Goal: Task Accomplishment & Management: Manage account settings

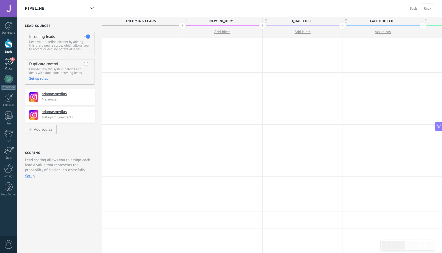
click at [6, 60] on div "1" at bounding box center [8, 62] width 8 height 8
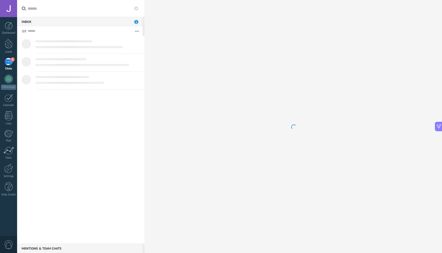
scroll to position [90, 0]
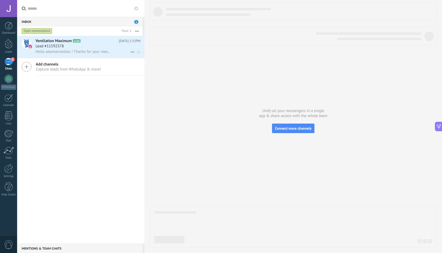
click at [68, 53] on span "Hello adamasmedias ! Thanks for your message. We’ll get back to you as soon as …" at bounding box center [74, 51] width 76 height 5
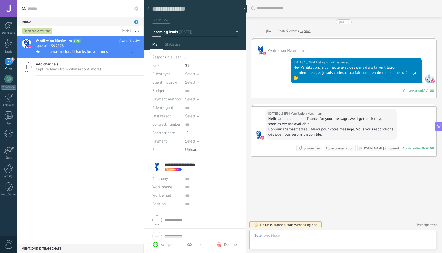
scroll to position [90, 0]
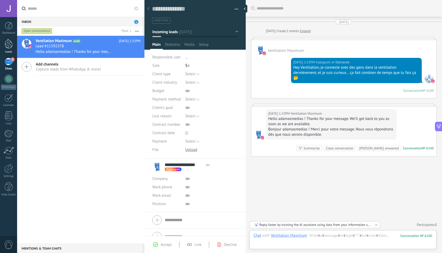
click at [10, 45] on div at bounding box center [9, 44] width 8 height 10
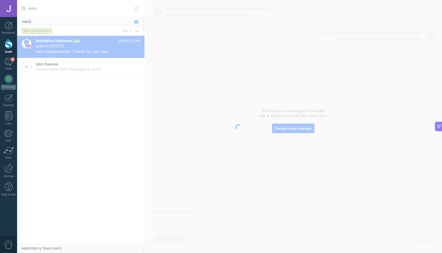
scroll to position [78, 0]
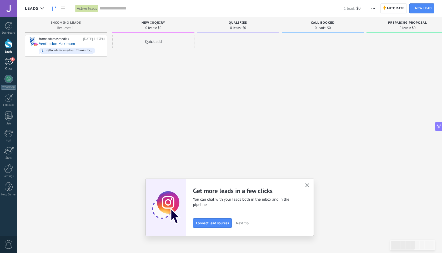
click at [10, 68] on div "Chats" at bounding box center [8, 68] width 15 height 3
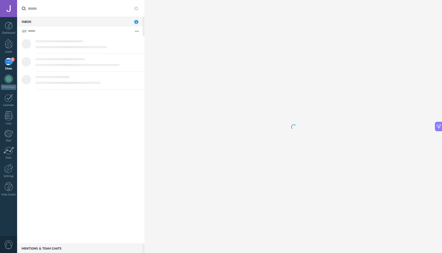
scroll to position [90, 0]
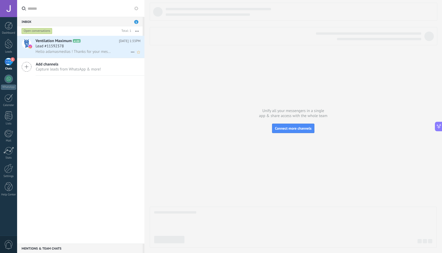
click at [76, 48] on div "Lead #11592378" at bounding box center [88, 46] width 105 height 5
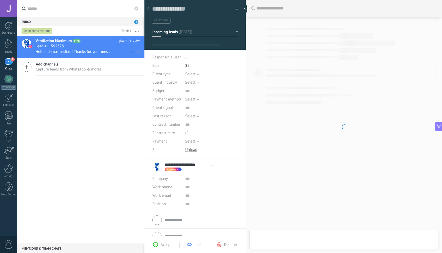
type textarea "**********"
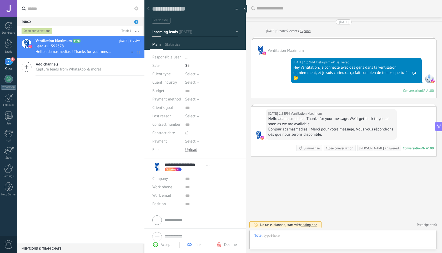
scroll to position [90, 0]
click at [197, 75] on button "Select" at bounding box center [192, 74] width 14 height 8
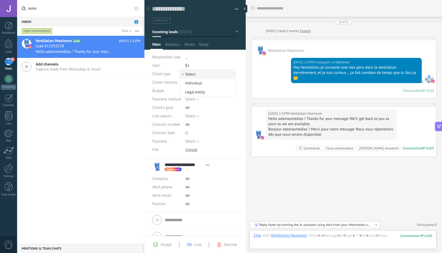
click at [197, 75] on span "Select" at bounding box center [207, 74] width 54 height 5
click at [197, 75] on button "Select" at bounding box center [192, 74] width 14 height 8
click at [191, 75] on span "Select" at bounding box center [207, 74] width 54 height 5
